Goal: Task Accomplishment & Management: Manage account settings

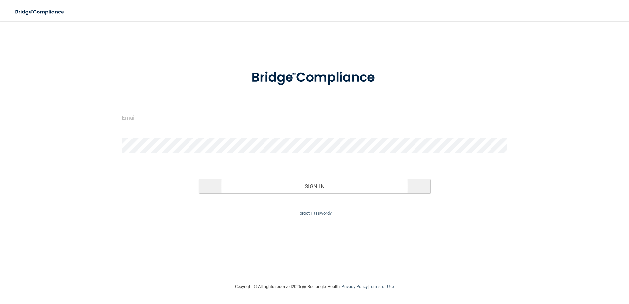
type input "lrippy@rectanglehealth.com"
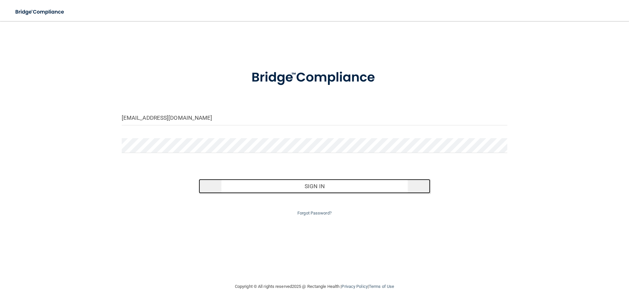
click at [258, 185] on button "Sign In" at bounding box center [315, 186] width 232 height 14
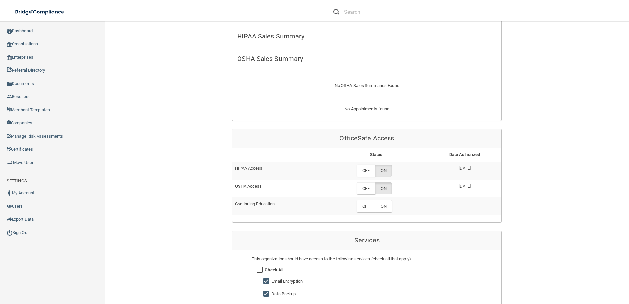
scroll to position [132, 0]
